Goal: Navigation & Orientation: Find specific page/section

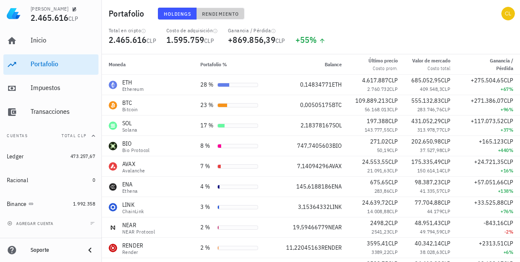
click at [213, 13] on span "Rendimiento" at bounding box center [219, 14] width 37 height 6
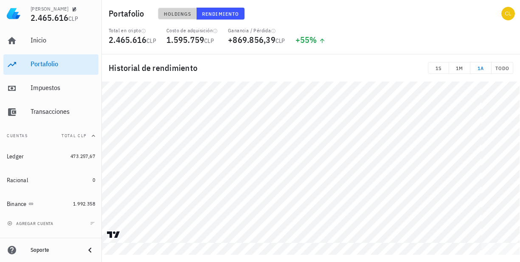
click at [166, 12] on span "Holdings" at bounding box center [177, 14] width 28 height 6
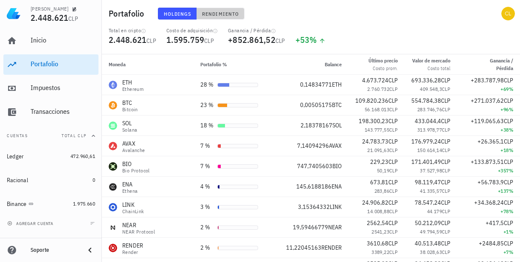
click at [218, 11] on span "Rendimiento" at bounding box center [219, 14] width 37 height 6
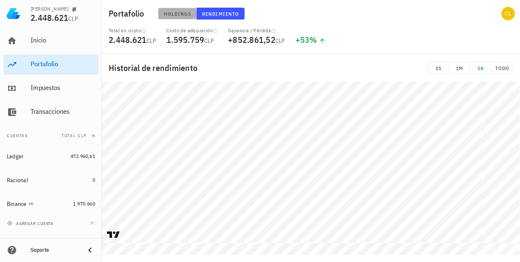
click at [177, 15] on span "Holdings" at bounding box center [177, 14] width 28 height 6
